Goal: Find specific page/section: Find specific page/section

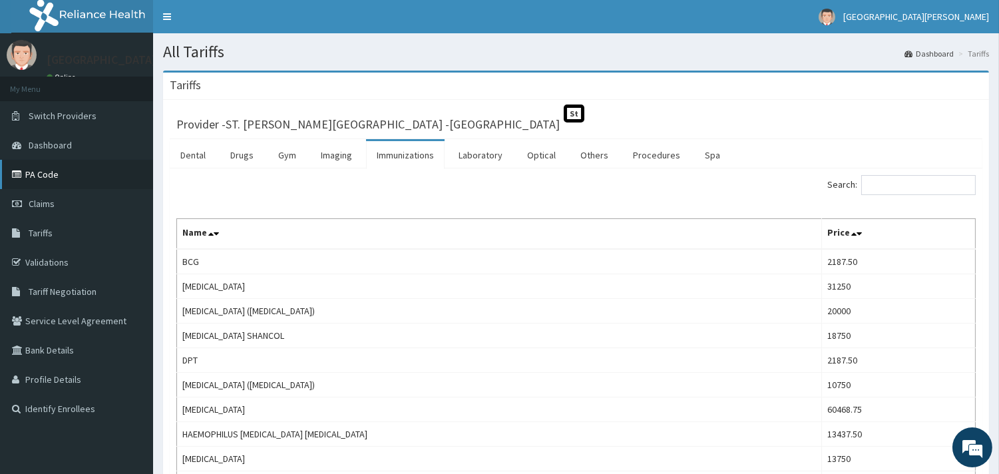
click at [39, 177] on link "PA Code" at bounding box center [76, 174] width 153 height 29
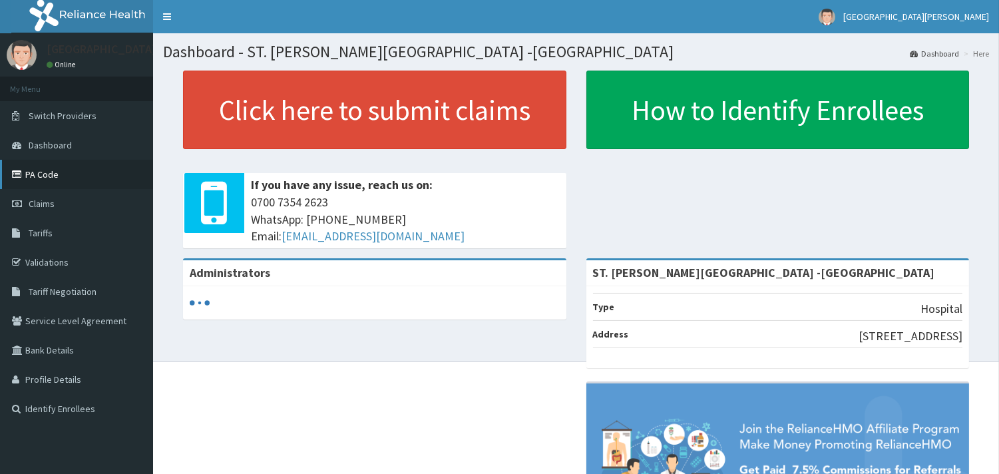
click at [87, 178] on link "PA Code" at bounding box center [76, 174] width 153 height 29
click at [47, 178] on link "PA Code" at bounding box center [76, 174] width 153 height 29
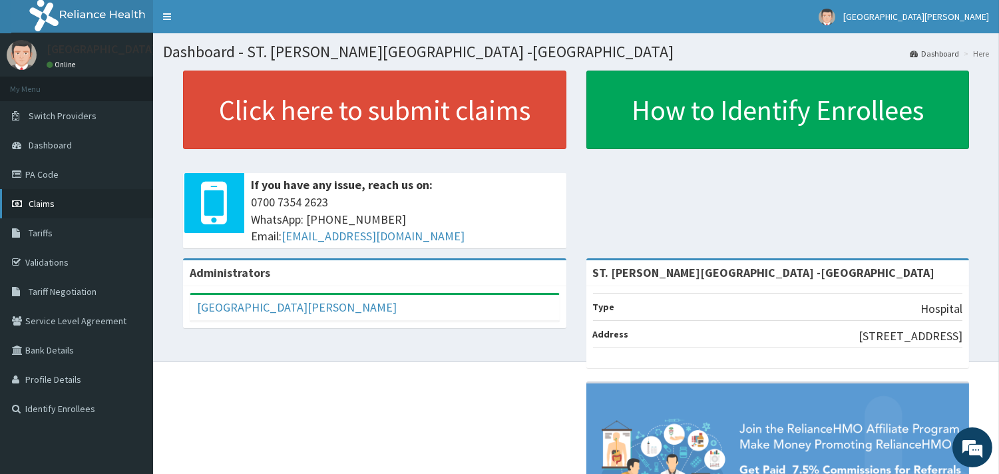
click at [62, 196] on link "Claims" at bounding box center [76, 203] width 153 height 29
click at [50, 204] on span "Claims" at bounding box center [42, 204] width 26 height 12
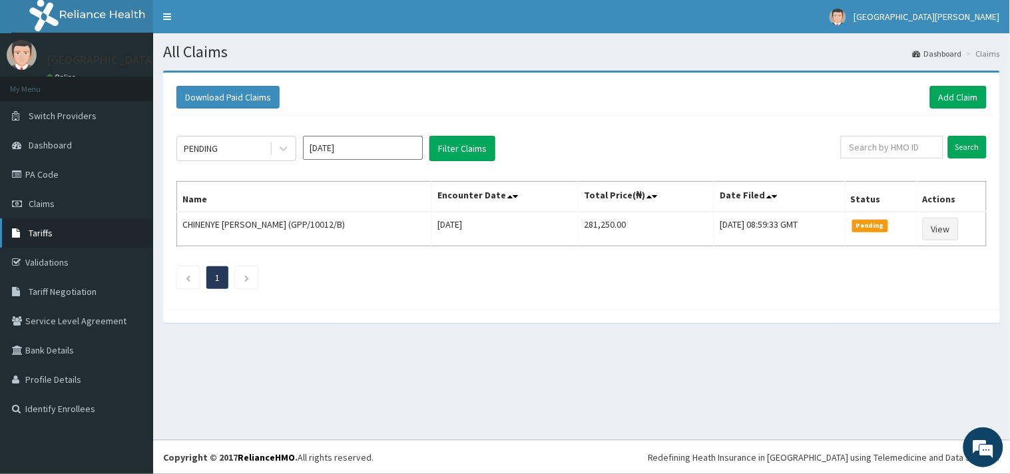
click at [40, 228] on span "Tariffs" at bounding box center [41, 233] width 24 height 12
click at [54, 230] on link "Tariffs" at bounding box center [76, 232] width 153 height 29
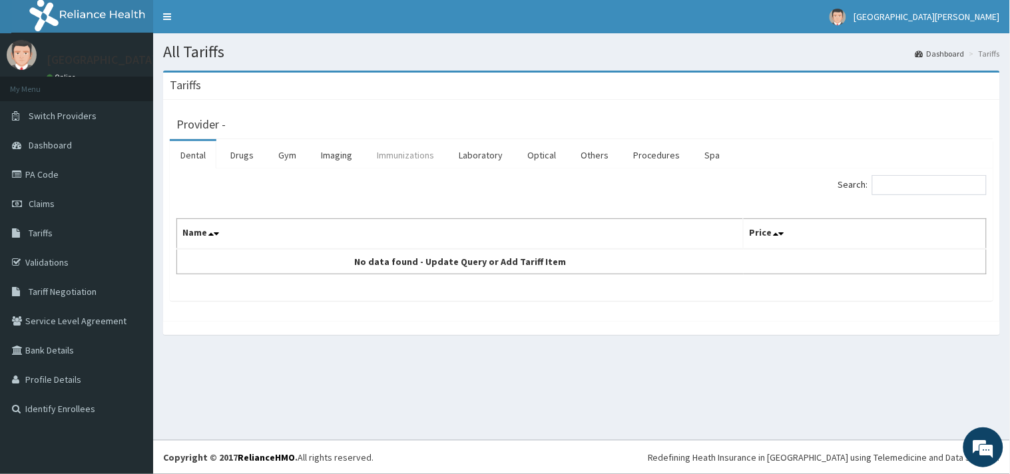
click at [407, 156] on link "Immunizations" at bounding box center [405, 155] width 79 height 28
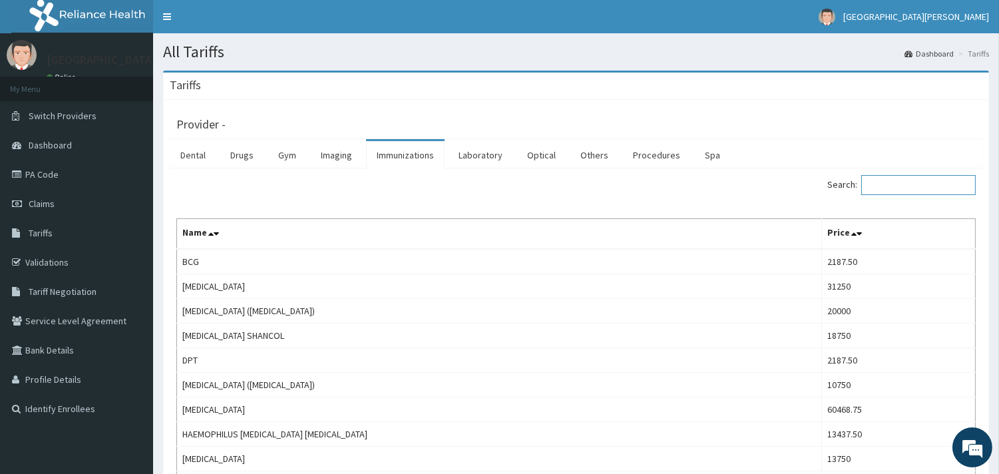
click at [886, 188] on input "Search:" at bounding box center [919, 185] width 115 height 20
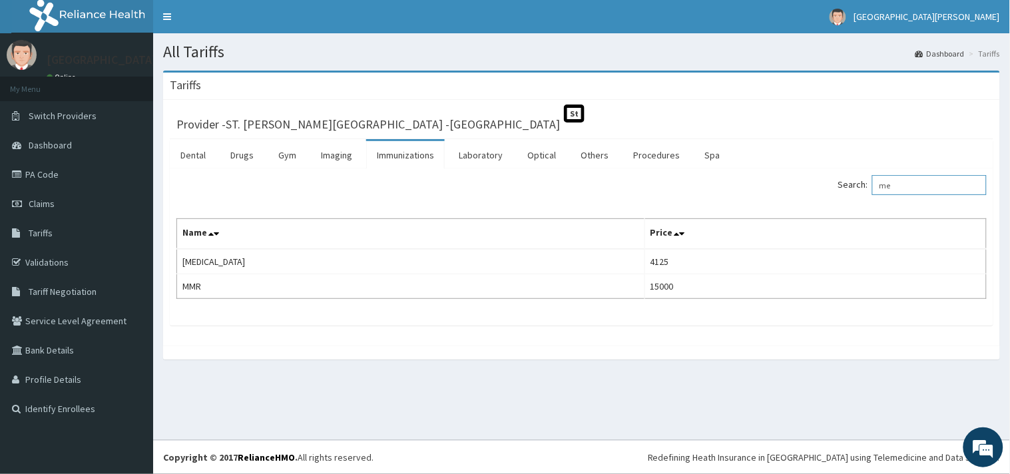
type input "m"
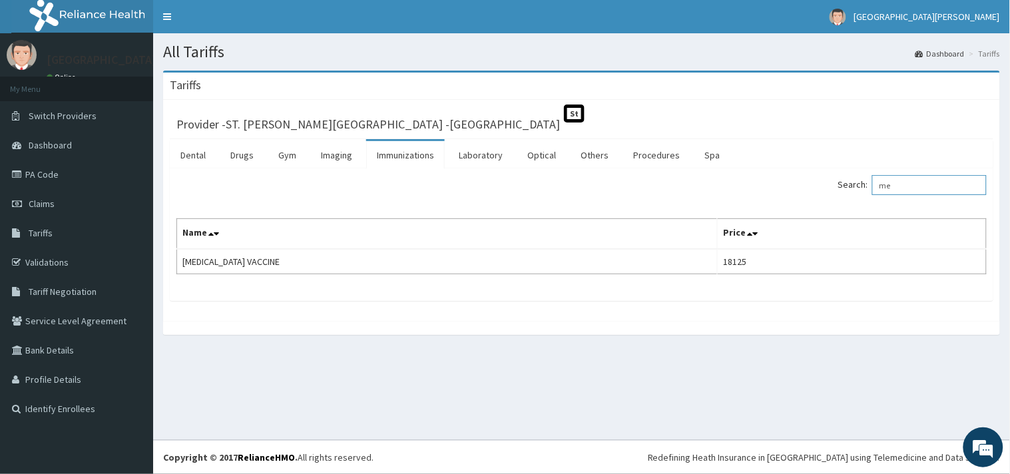
type input "m"
type input "yellow"
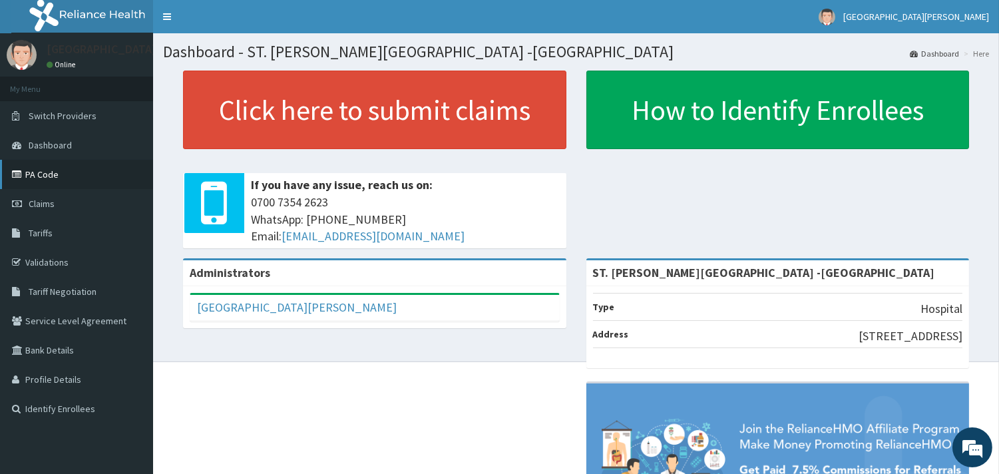
click at [71, 178] on link "PA Code" at bounding box center [76, 174] width 153 height 29
